Goal: Find specific fact: Find specific page/section

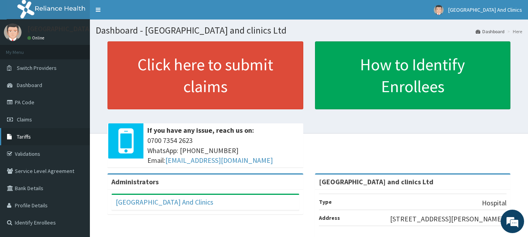
click at [25, 133] on link "Tariffs" at bounding box center [45, 136] width 90 height 17
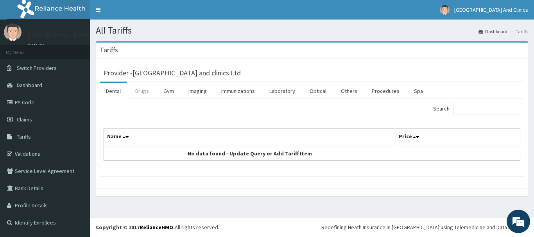
click at [145, 91] on link "Drugs" at bounding box center [142, 91] width 26 height 16
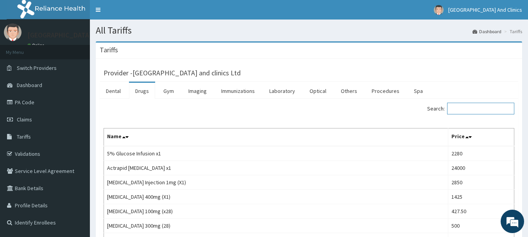
click at [485, 109] on input "Search:" at bounding box center [480, 109] width 67 height 12
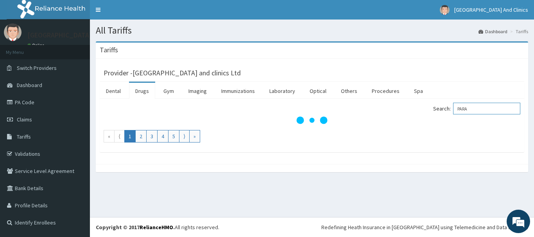
type input "PARAC"
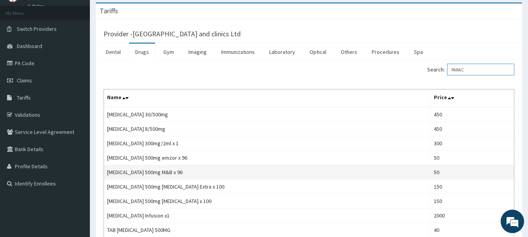
scroll to position [78, 0]
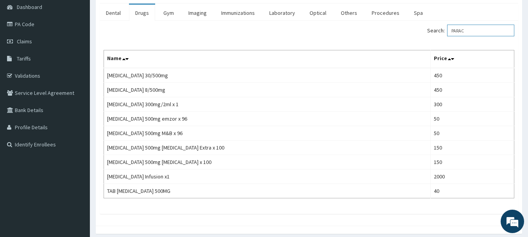
drag, startPoint x: 474, startPoint y: 32, endPoint x: 430, endPoint y: 38, distance: 44.9
click at [430, 38] on div "Search: PARAC" at bounding box center [415, 32] width 200 height 14
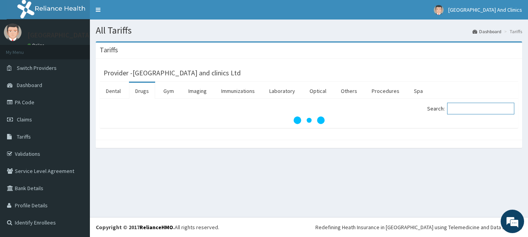
scroll to position [0, 0]
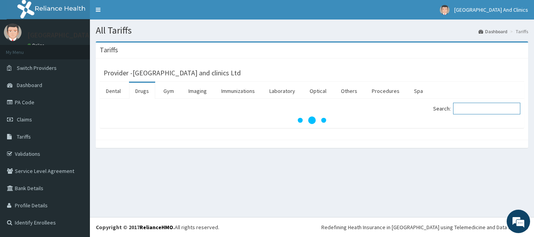
type input "P"
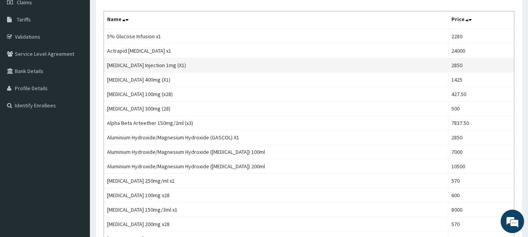
scroll to position [36, 0]
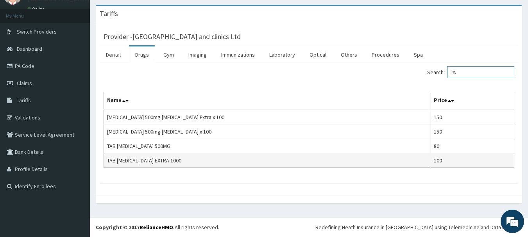
type input "P"
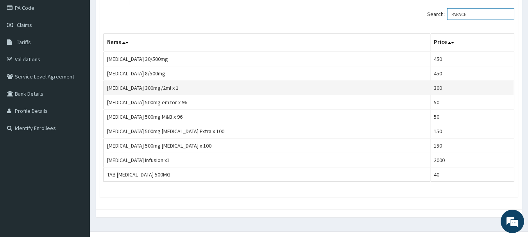
scroll to position [109, 0]
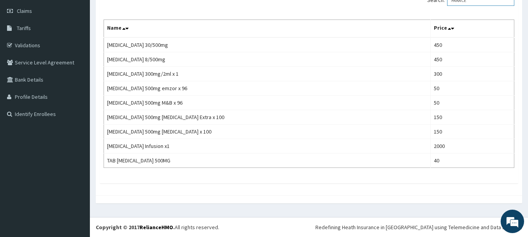
type input "PARACE"
